Goal: Use online tool/utility: Utilize a website feature to perform a specific function

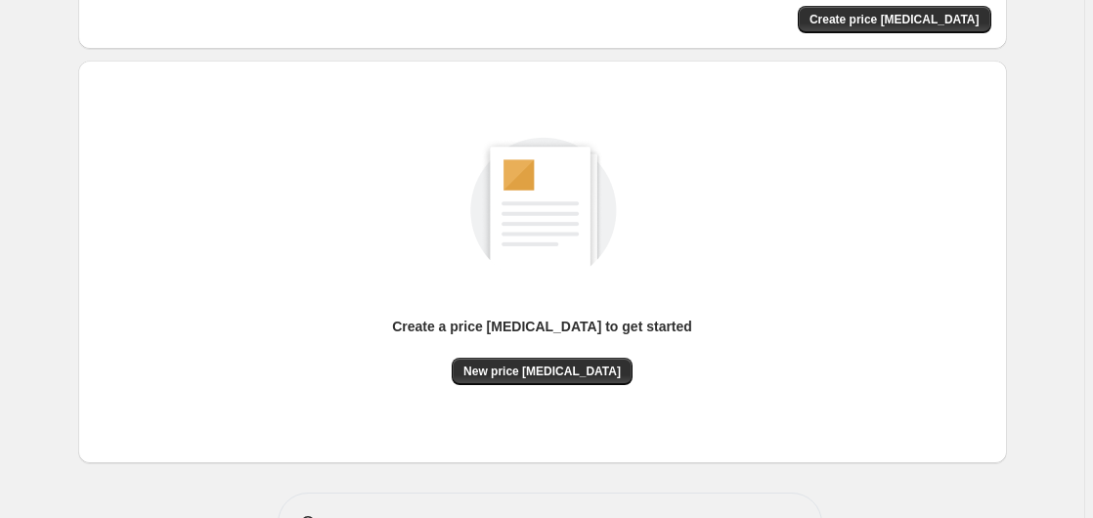
scroll to position [214, 0]
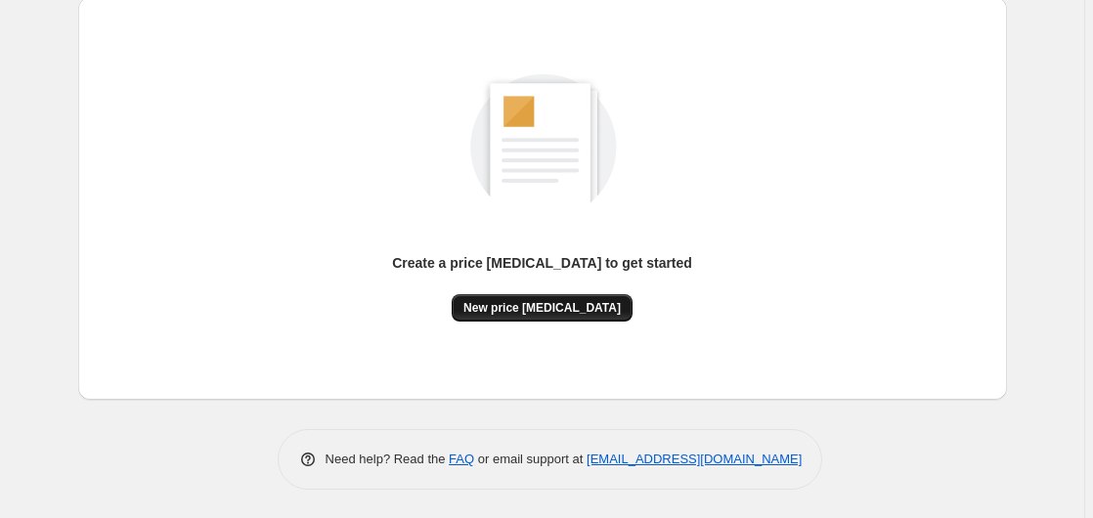
click at [513, 317] on button "New price [MEDICAL_DATA]" at bounding box center [542, 307] width 181 height 27
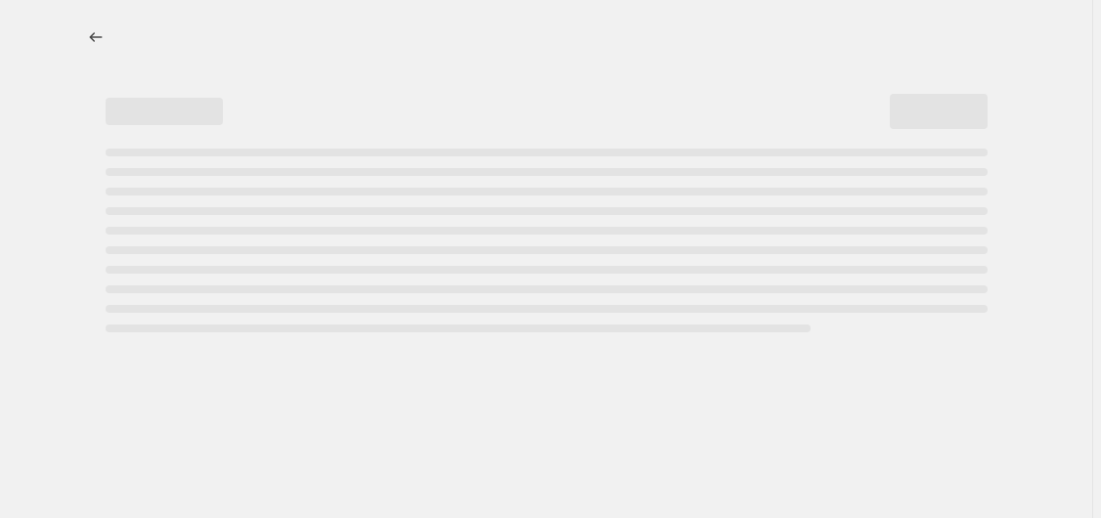
select select "percentage"
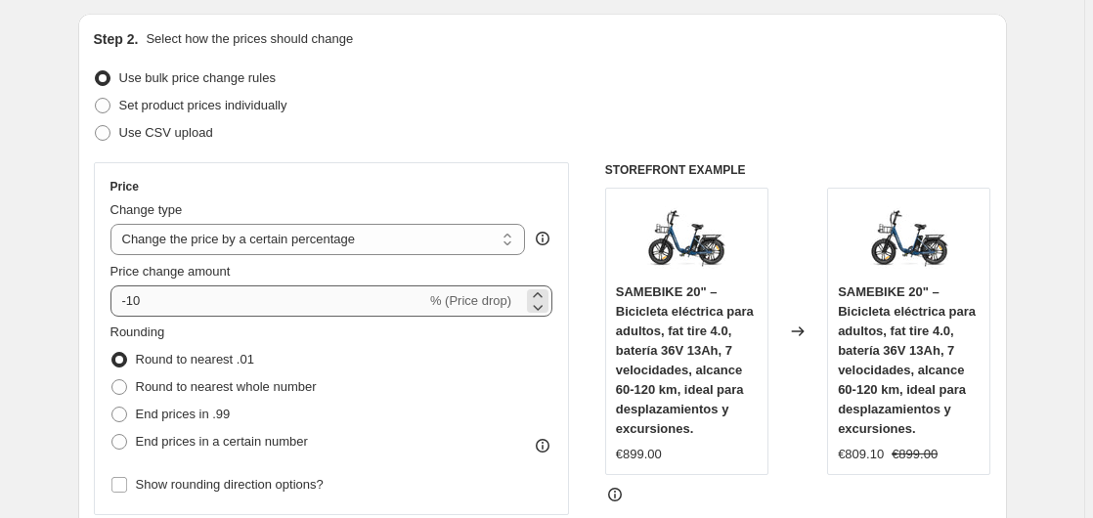
scroll to position [199, 0]
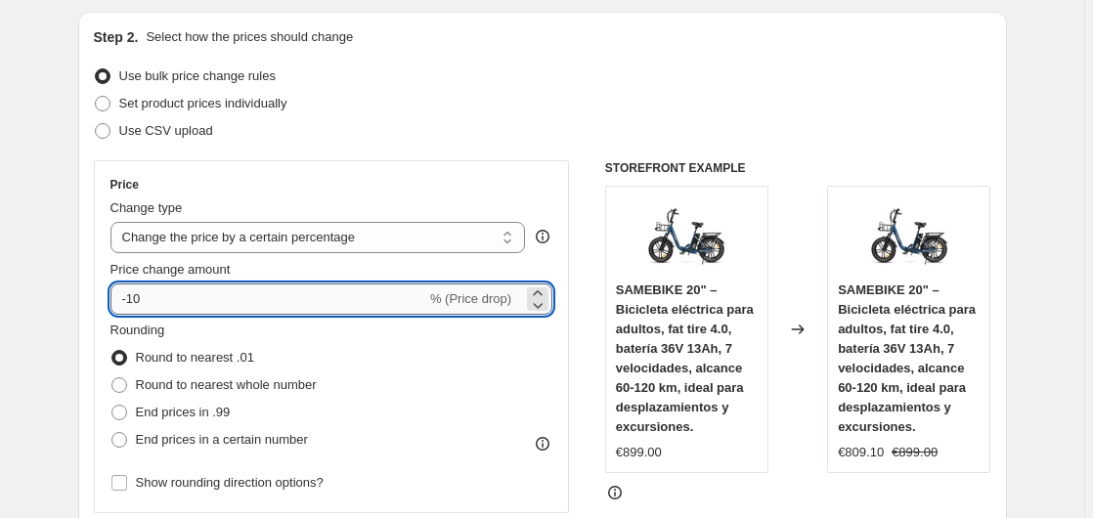
click at [260, 309] on input "-10" at bounding box center [268, 299] width 316 height 31
type input "-1"
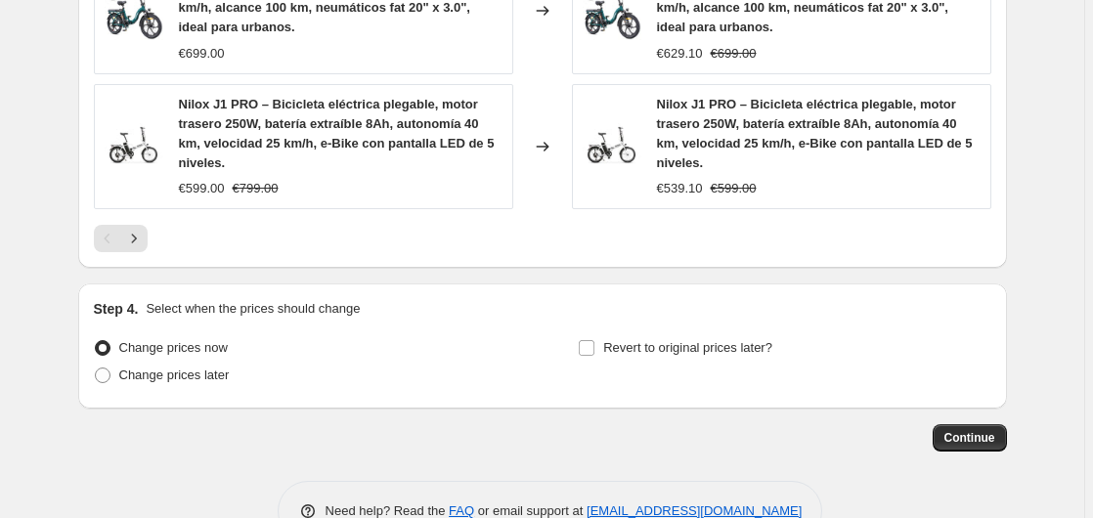
scroll to position [1625, 0]
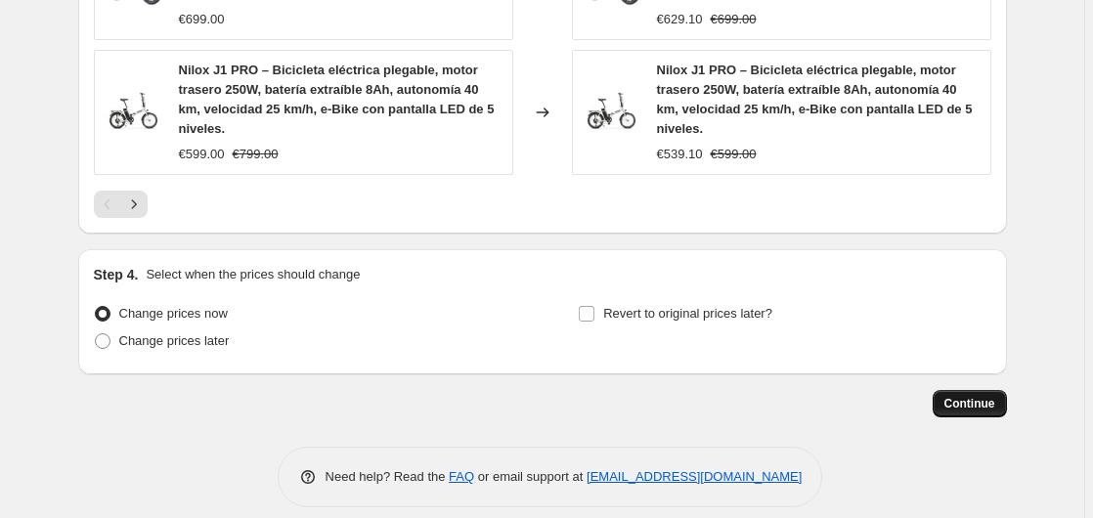
type input "-35"
click at [979, 396] on span "Continue" at bounding box center [969, 404] width 51 height 16
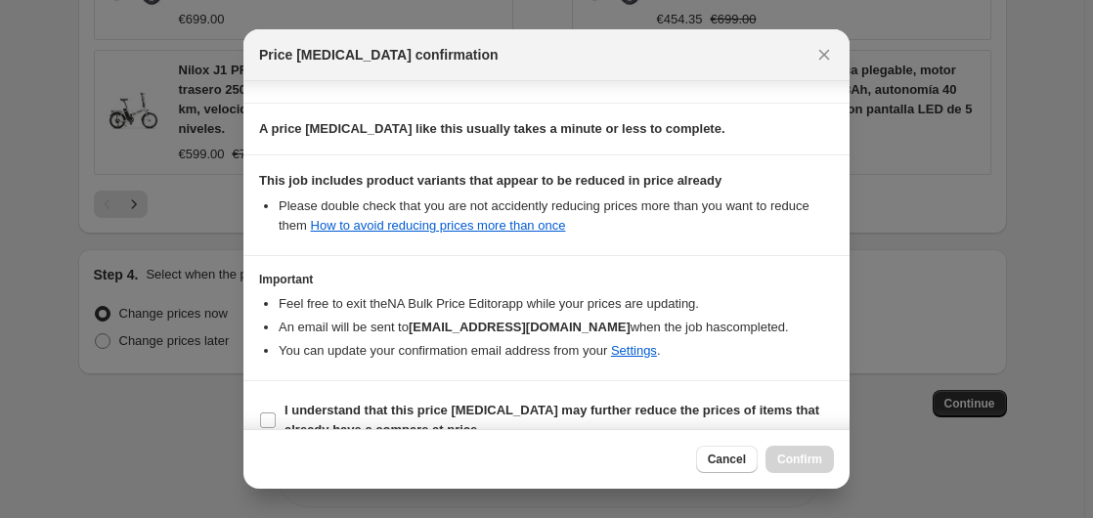
scroll to position [309, 0]
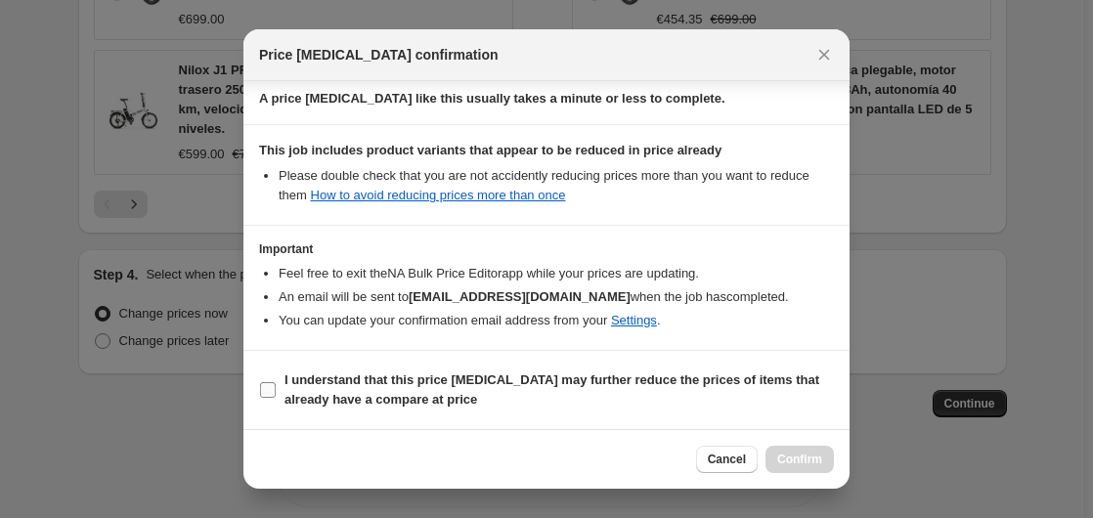
click at [308, 387] on b "I understand that this price [MEDICAL_DATA] may further reduce the prices of it…" at bounding box center [551, 389] width 535 height 34
click at [505, 409] on span "I understand that this price [MEDICAL_DATA] may further reduce the prices of it…" at bounding box center [558, 390] width 549 height 39
click at [276, 398] on input "I understand that this price [MEDICAL_DATA] may further reduce the prices of it…" at bounding box center [268, 390] width 16 height 16
checkbox input "true"
click at [803, 457] on span "Confirm" at bounding box center [799, 460] width 45 height 16
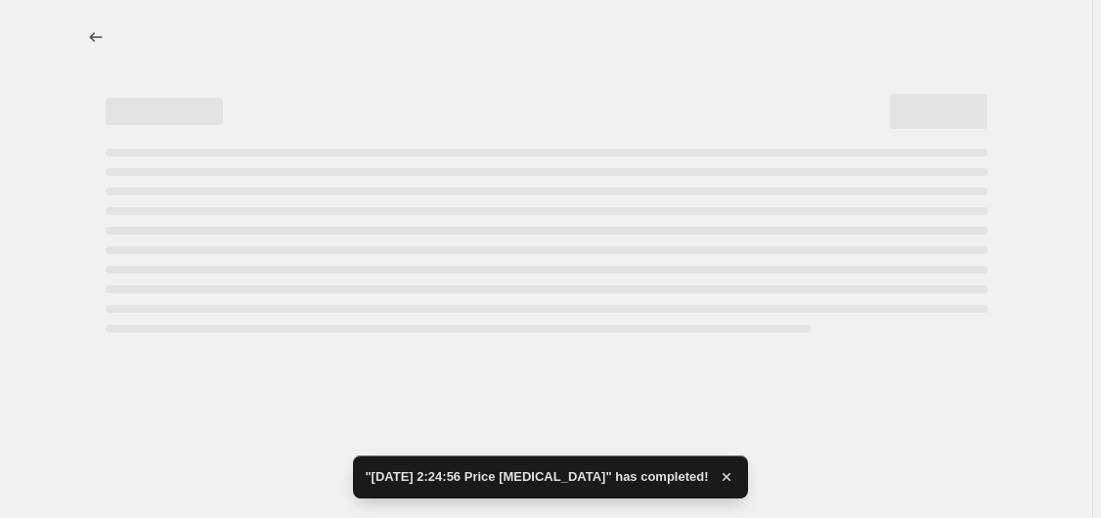
select select "percentage"
